Goal: Task Accomplishment & Management: Use online tool/utility

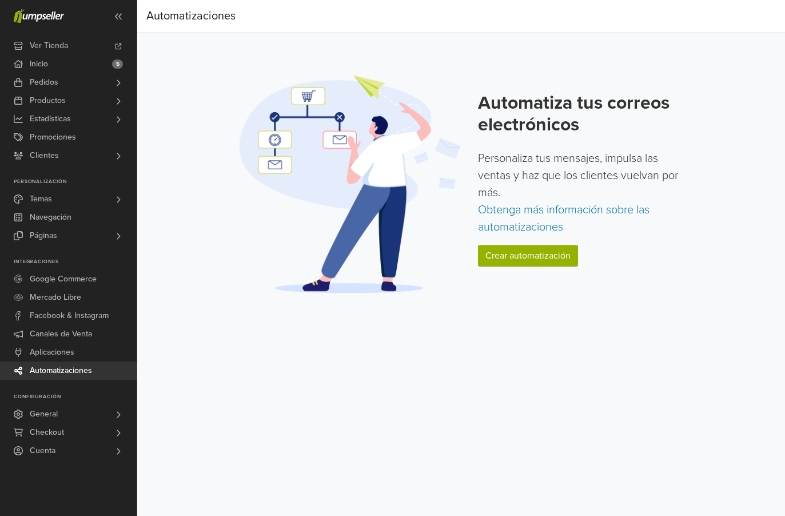
click at [546, 247] on link "Crear automatización" at bounding box center [528, 256] width 100 height 22
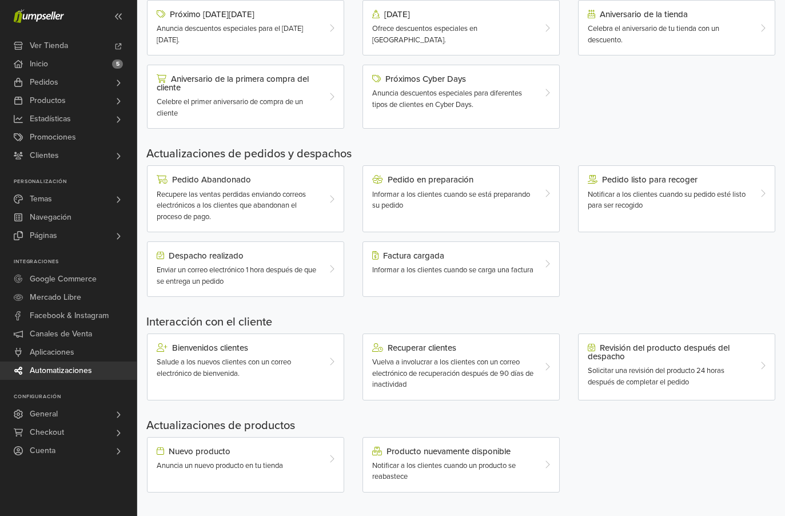
scroll to position [210, 0]
click at [191, 353] on div "Bienvenidos clientes Salude a los nuevos clientes con un correo electrónico de …" at bounding box center [237, 362] width 179 height 36
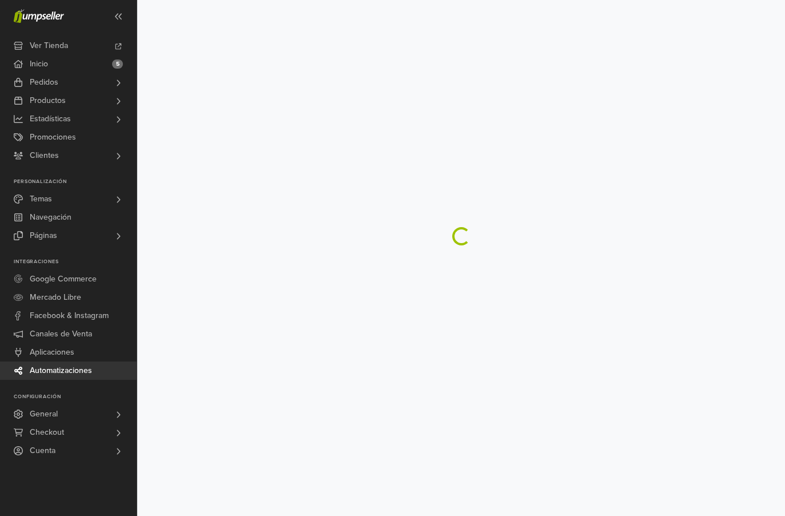
scroll to position [30, 0]
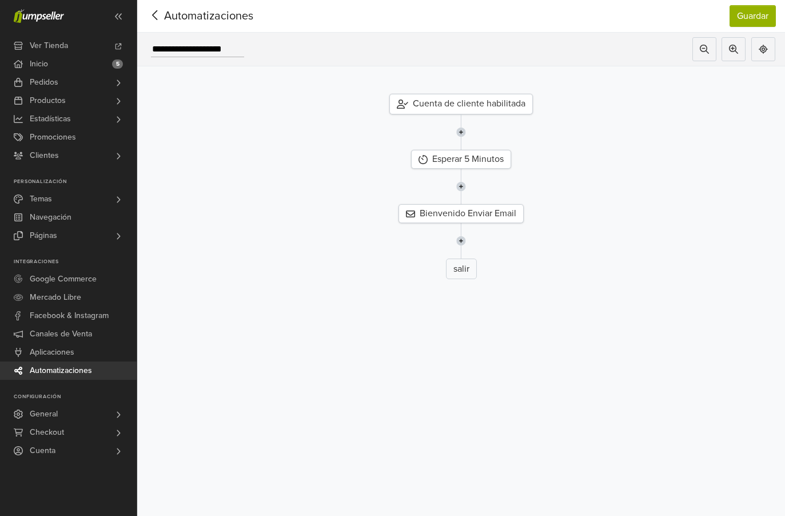
click at [461, 258] on div "salir" at bounding box center [461, 268] width 31 height 21
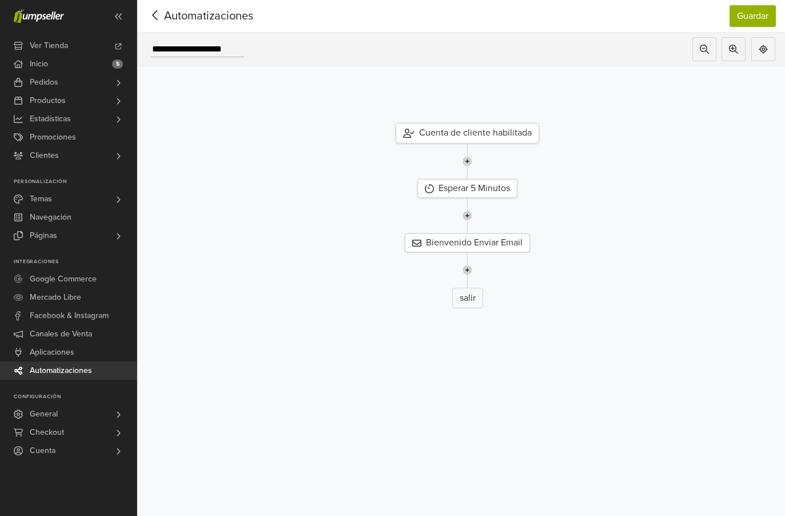
click at [769, 37] on button at bounding box center [763, 49] width 24 height 24
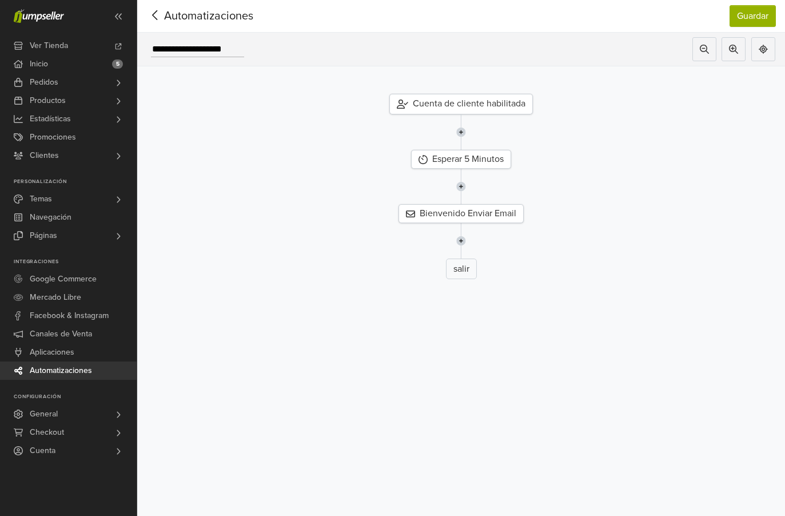
click at [492, 94] on div "Cuenta de cliente habilitada" at bounding box center [460, 104] width 143 height 21
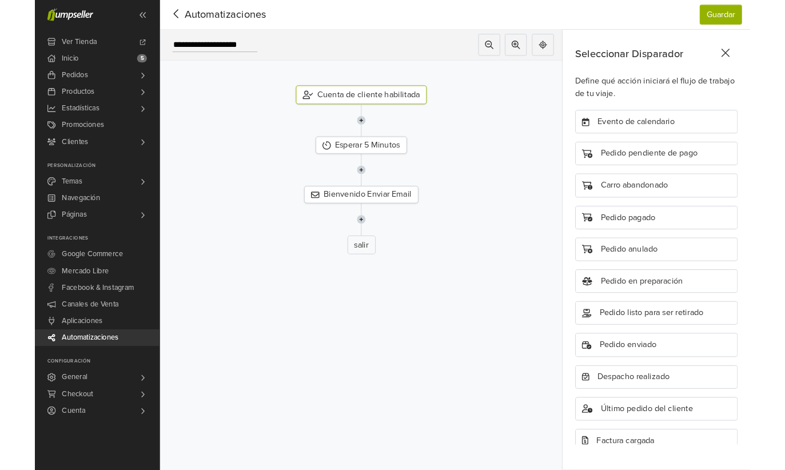
scroll to position [0, 0]
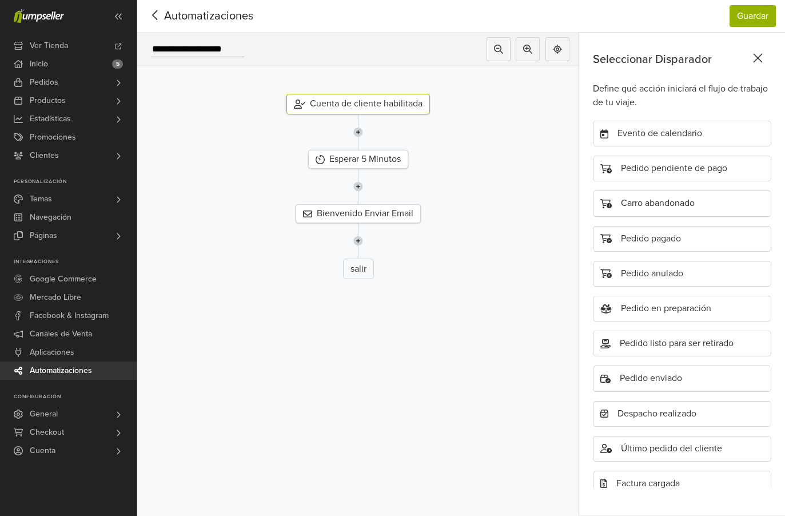
click at [758, 51] on icon at bounding box center [758, 58] width 18 height 14
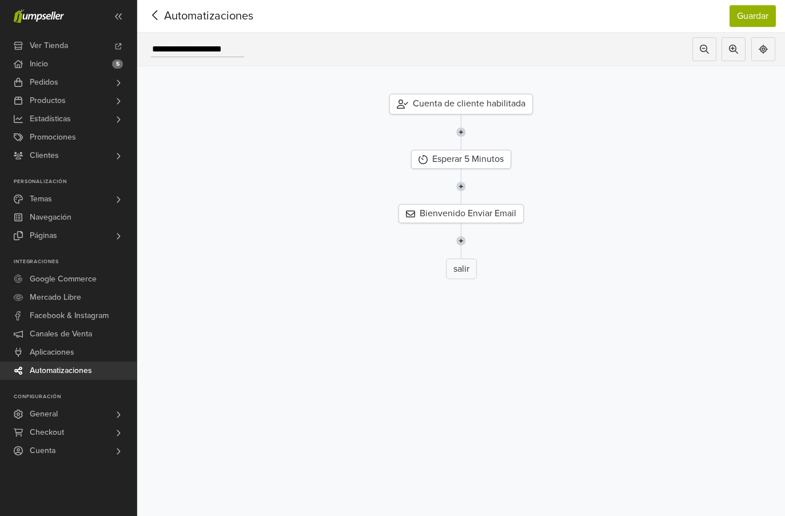
click at [192, 33] on div "**********" at bounding box center [461, 50] width 648 height 34
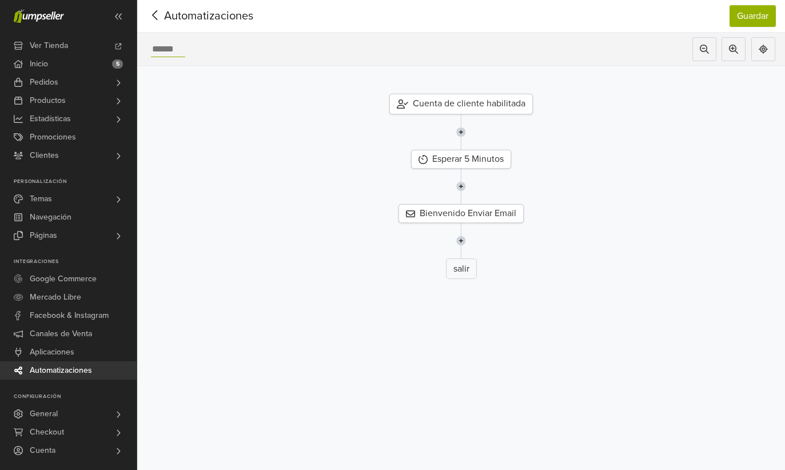
click at [738, 114] on div at bounding box center [461, 131] width 665 height 35
click at [513, 94] on div "Cuenta de cliente habilitada" at bounding box center [460, 104] width 143 height 21
type input "**********"
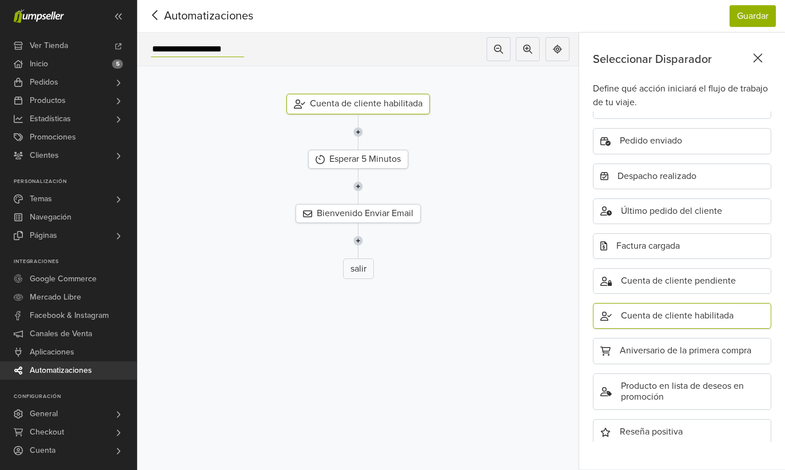
scroll to position [262, 0]
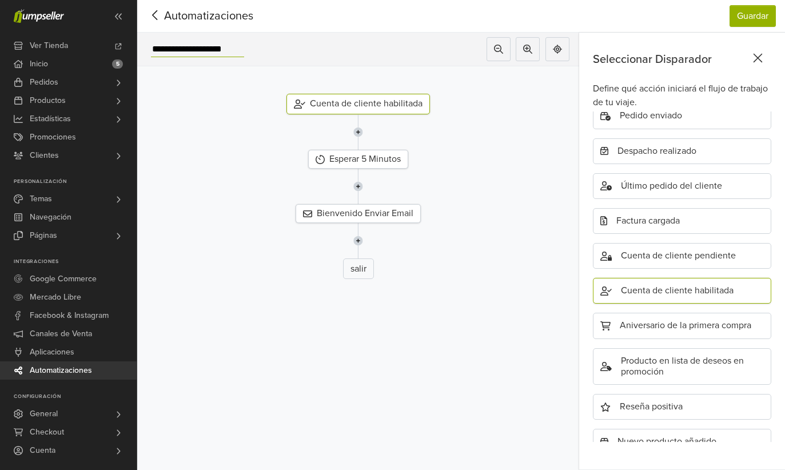
click at [708, 278] on div "Cuenta de cliente habilitada" at bounding box center [682, 291] width 178 height 26
click at [688, 278] on div "Cuenta de cliente habilitada" at bounding box center [682, 291] width 178 height 26
click at [378, 150] on div "Esperar 5 Minutos" at bounding box center [358, 159] width 100 height 19
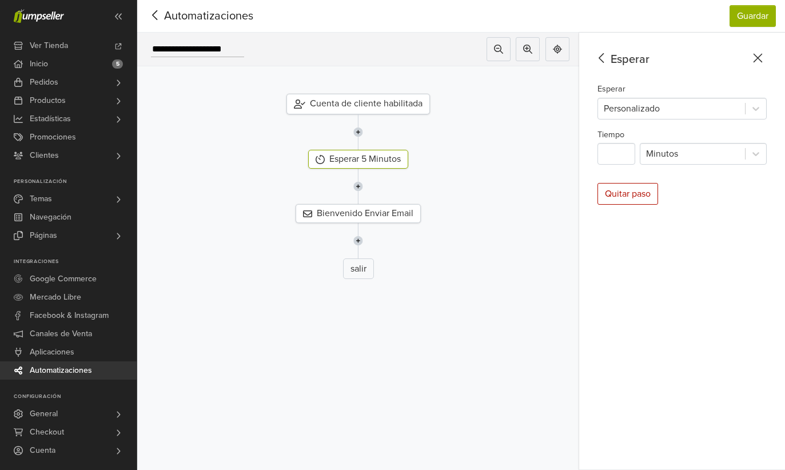
click at [392, 204] on div "Bienvenido Enviar Email" at bounding box center [357, 213] width 125 height 19
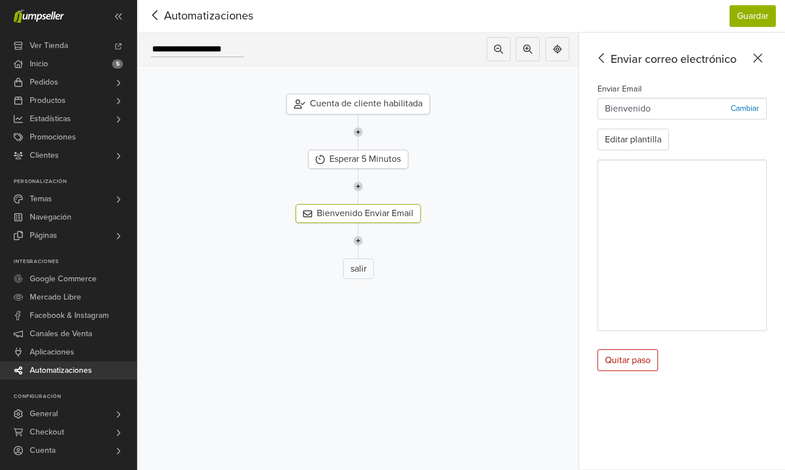
click at [355, 258] on div "salir" at bounding box center [358, 268] width 31 height 21
click at [364, 258] on div "salir" at bounding box center [358, 268] width 31 height 21
click at [362, 223] on img at bounding box center [358, 240] width 10 height 35
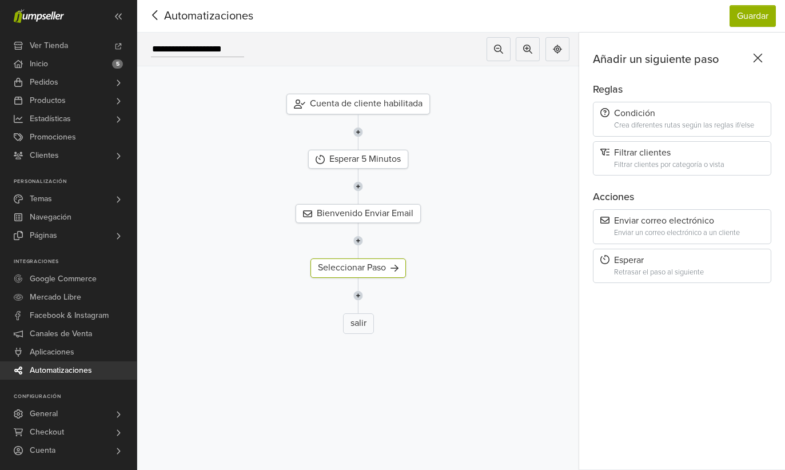
click at [370, 258] on div "Seleccionar Paso" at bounding box center [357, 267] width 95 height 19
click at [716, 249] on div "Esperar Retrasar el paso al siguiente" at bounding box center [682, 266] width 178 height 35
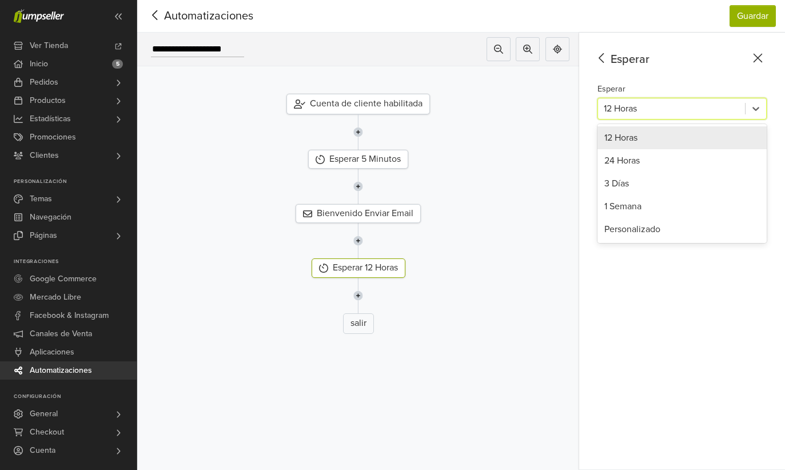
scroll to position [0, 0]
click at [691, 230] on div "Personalizado" at bounding box center [681, 229] width 169 height 23
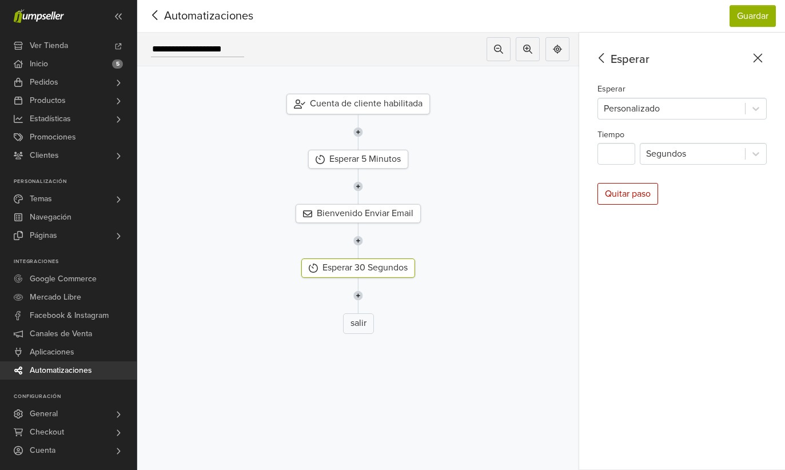
click at [753, 17] on button "Guardar" at bounding box center [752, 16] width 46 height 22
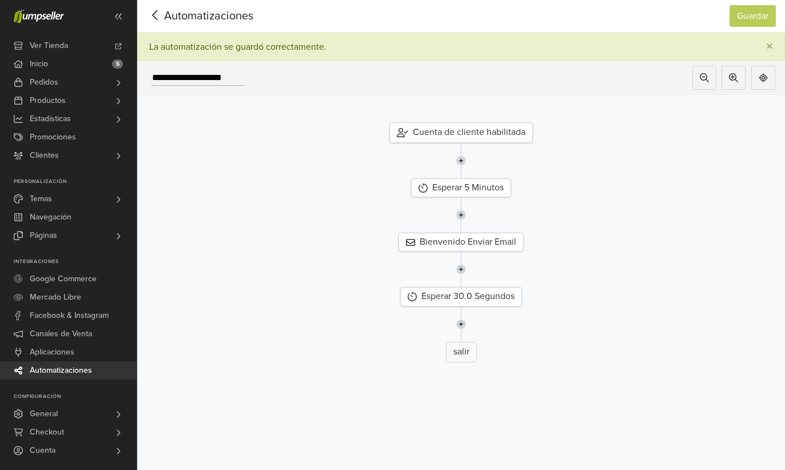
click at [162, 13] on icon at bounding box center [155, 15] width 18 height 14
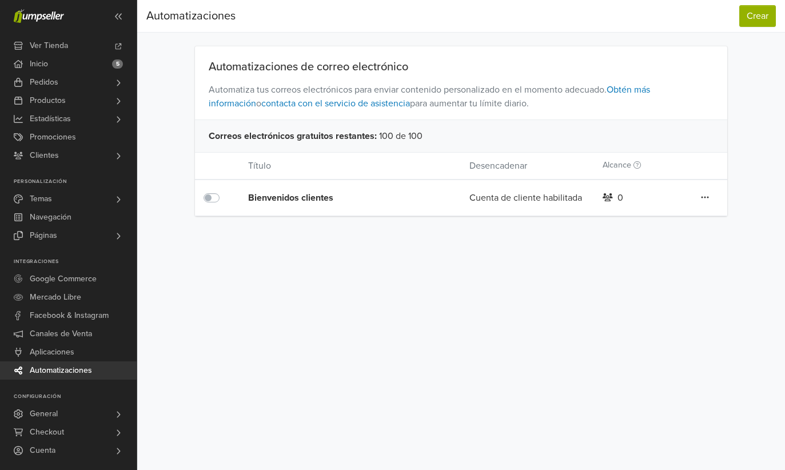
click at [650, 87] on link "Obtén más información" at bounding box center [429, 96] width 441 height 25
click at [715, 193] on div "Editar Duplicar Eliminar" at bounding box center [704, 197] width 45 height 15
click at [696, 202] on div "Editar Duplicar Eliminar" at bounding box center [704, 197] width 45 height 15
click at [705, 201] on icon at bounding box center [705, 197] width 8 height 9
click at [663, 257] on link "Eliminar" at bounding box center [663, 257] width 90 height 18
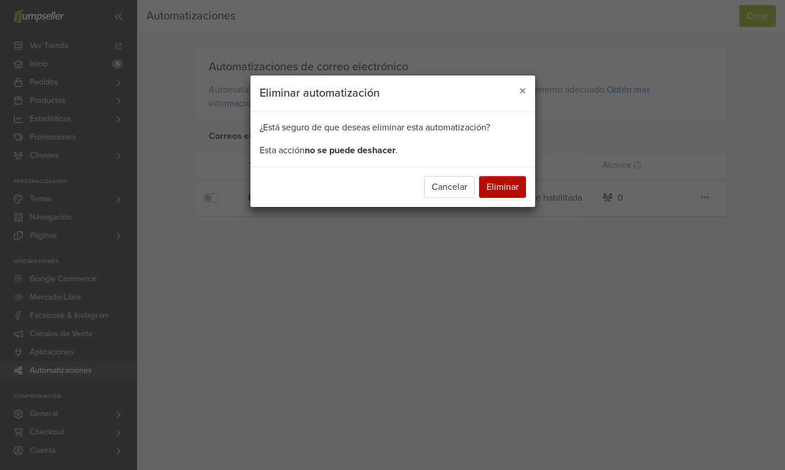
click at [501, 189] on button "Eliminar" at bounding box center [502, 187] width 47 height 22
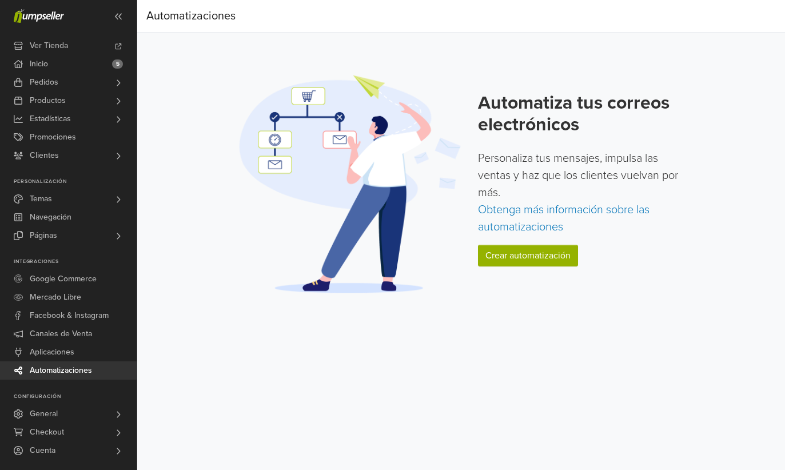
click at [560, 216] on link "Obtenga más información sobre las automatizaciones" at bounding box center [563, 218] width 171 height 31
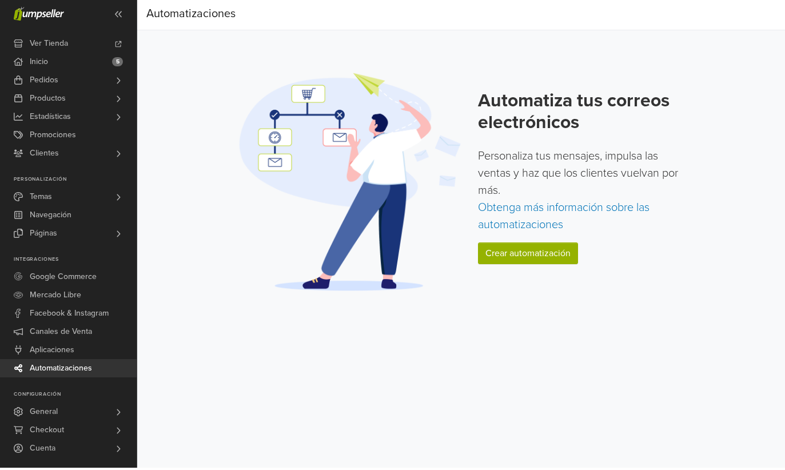
scroll to position [46, 0]
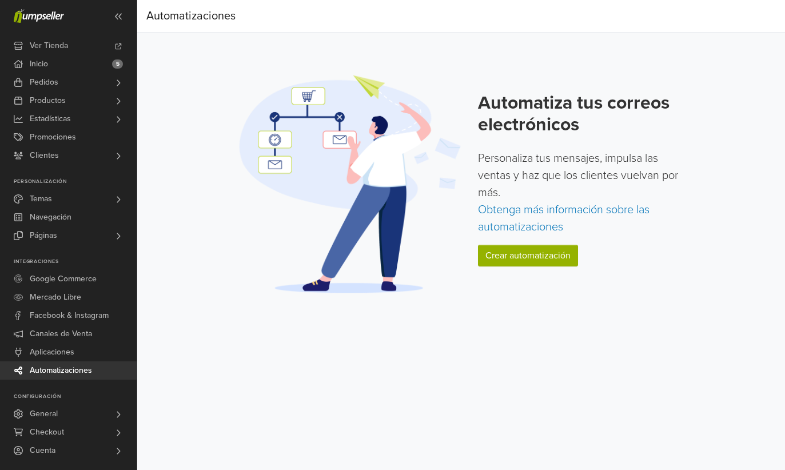
click at [39, 418] on span "General" at bounding box center [44, 414] width 28 height 18
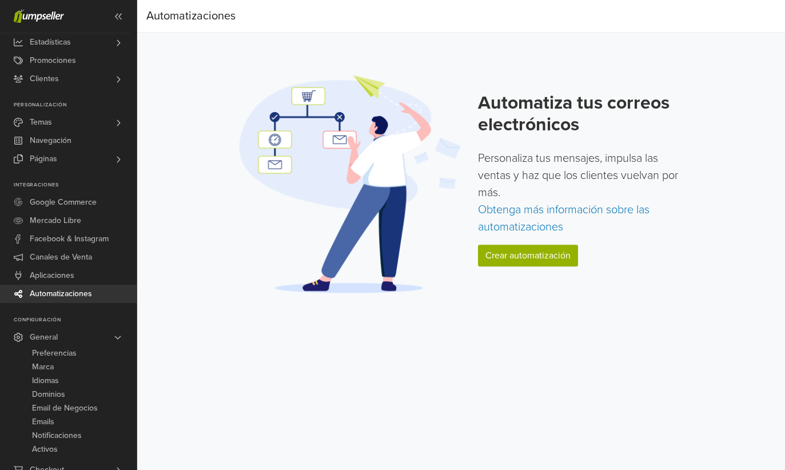
click at [42, 418] on span "Emails" at bounding box center [43, 422] width 22 height 14
